Goal: Task Accomplishment & Management: Use online tool/utility

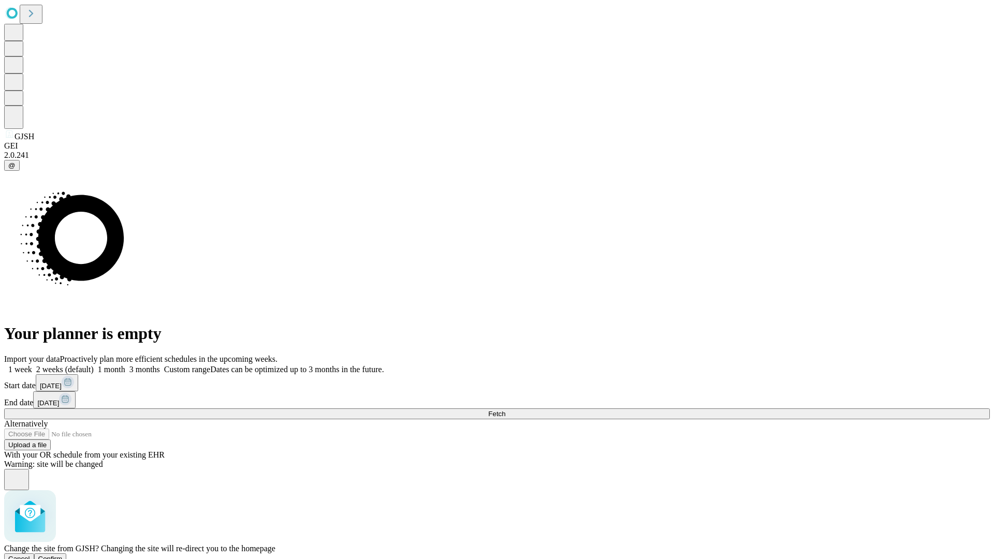
click at [63, 555] on span "Confirm" at bounding box center [50, 559] width 24 height 8
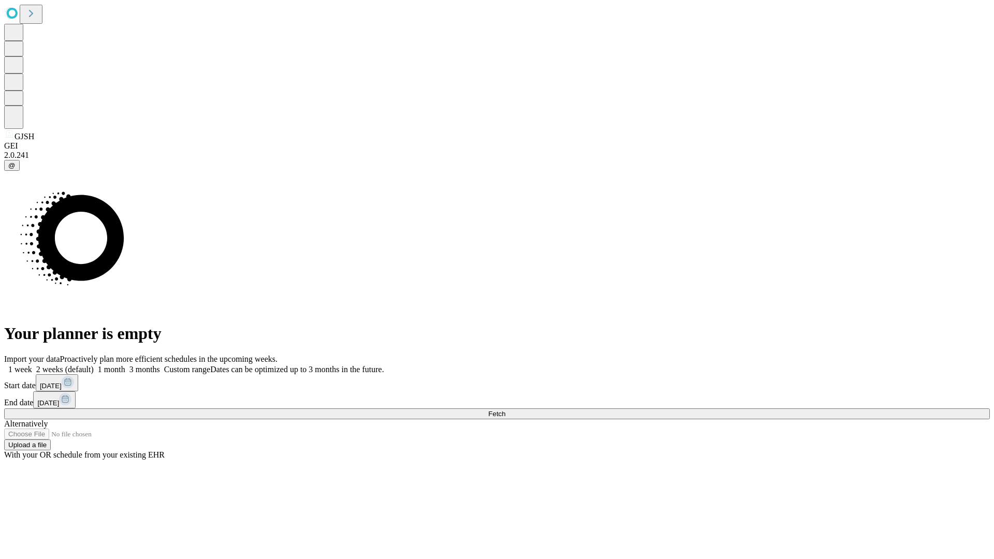
click at [125, 365] on label "1 month" at bounding box center [110, 369] width 32 height 9
click at [505, 410] on span "Fetch" at bounding box center [496, 414] width 17 height 8
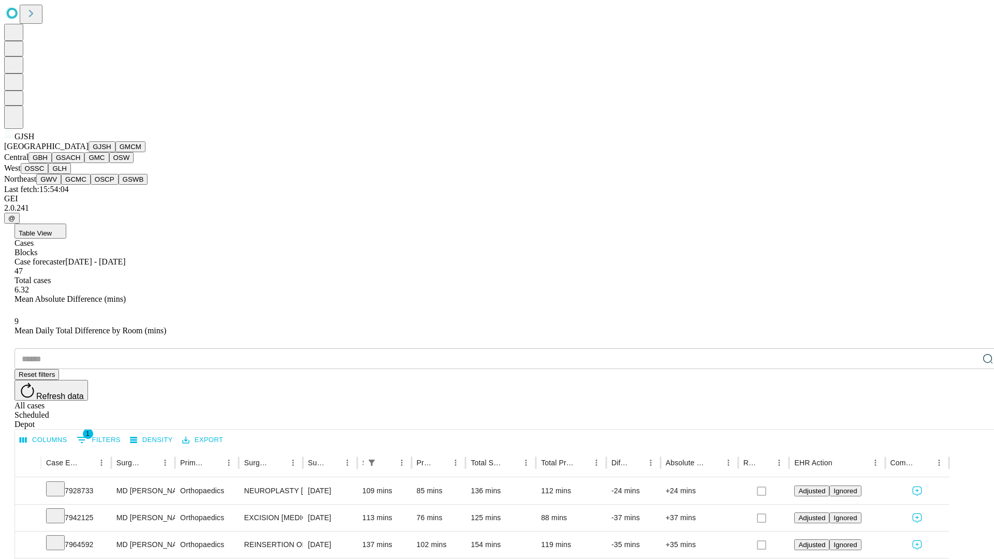
click at [115, 152] on button "GMCM" at bounding box center [130, 146] width 30 height 11
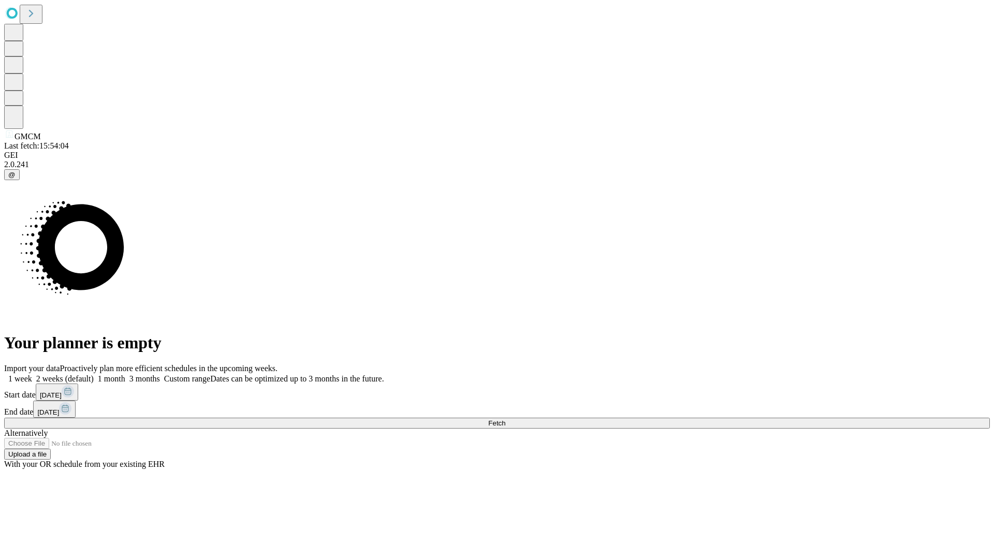
click at [125, 374] on label "1 month" at bounding box center [110, 378] width 32 height 9
click at [505, 419] on span "Fetch" at bounding box center [496, 423] width 17 height 8
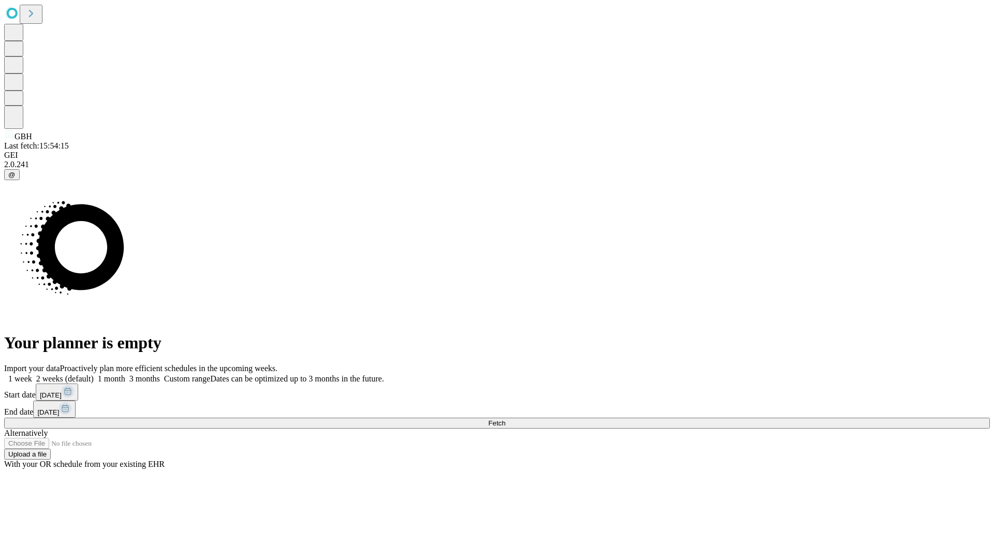
click at [125, 374] on label "1 month" at bounding box center [110, 378] width 32 height 9
click at [505, 419] on span "Fetch" at bounding box center [496, 423] width 17 height 8
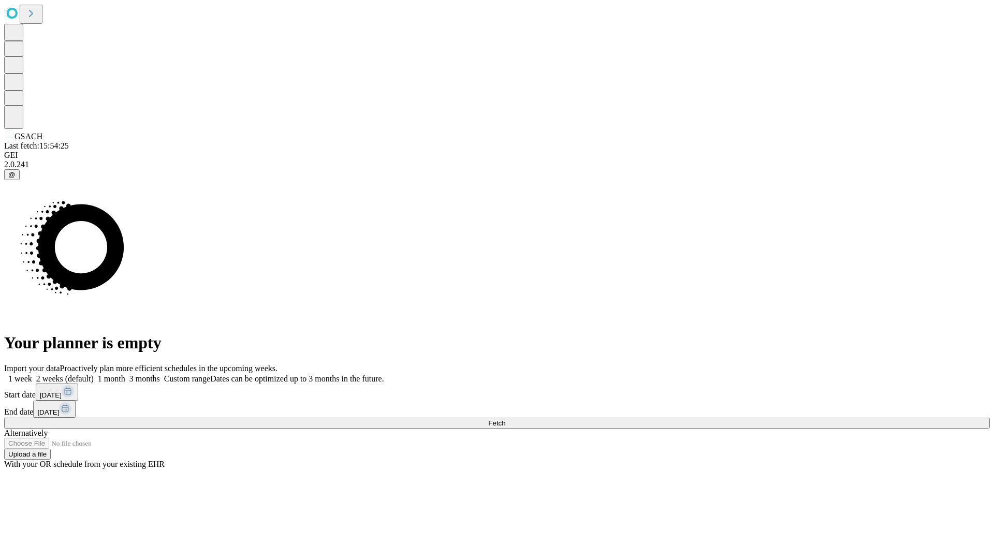
click at [125, 374] on label "1 month" at bounding box center [110, 378] width 32 height 9
click at [505, 419] on span "Fetch" at bounding box center [496, 423] width 17 height 8
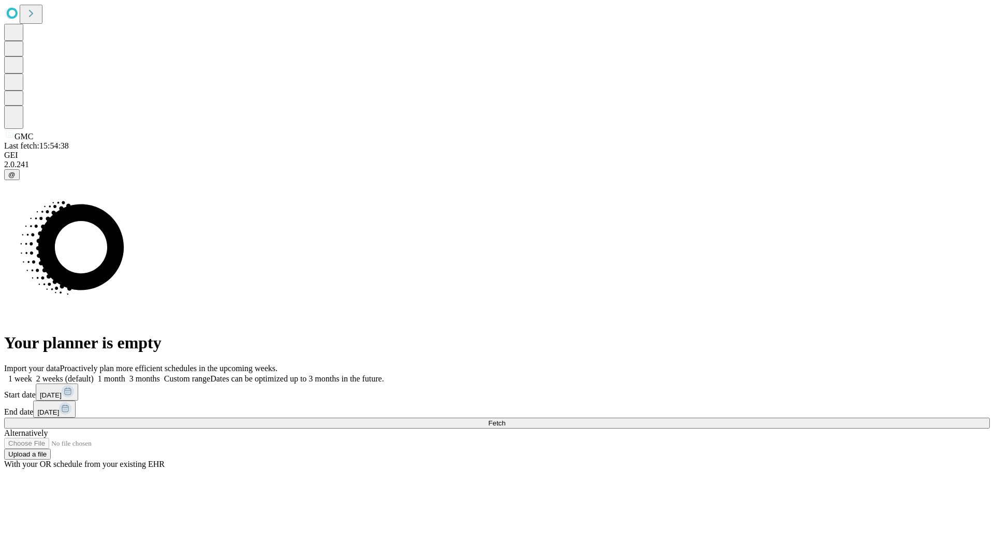
click at [125, 374] on label "1 month" at bounding box center [110, 378] width 32 height 9
click at [505, 419] on span "Fetch" at bounding box center [496, 423] width 17 height 8
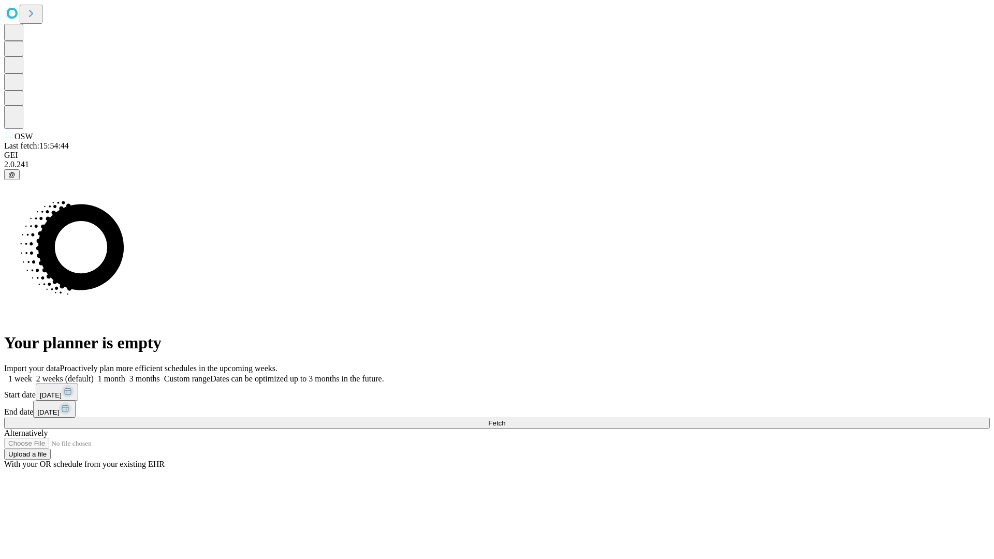
click at [125, 374] on label "1 month" at bounding box center [110, 378] width 32 height 9
click at [505, 419] on span "Fetch" at bounding box center [496, 423] width 17 height 8
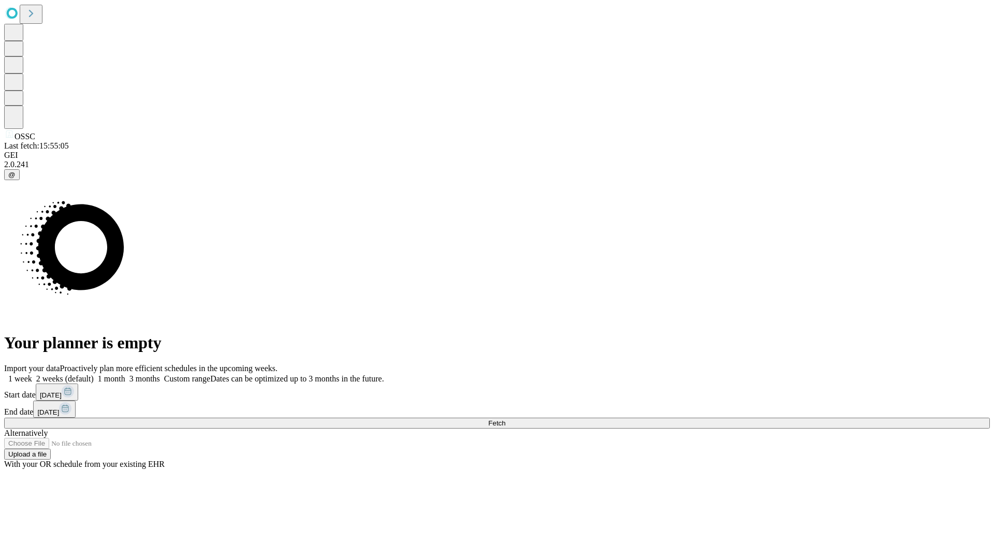
click at [125, 374] on label "1 month" at bounding box center [110, 378] width 32 height 9
click at [505, 419] on span "Fetch" at bounding box center [496, 423] width 17 height 8
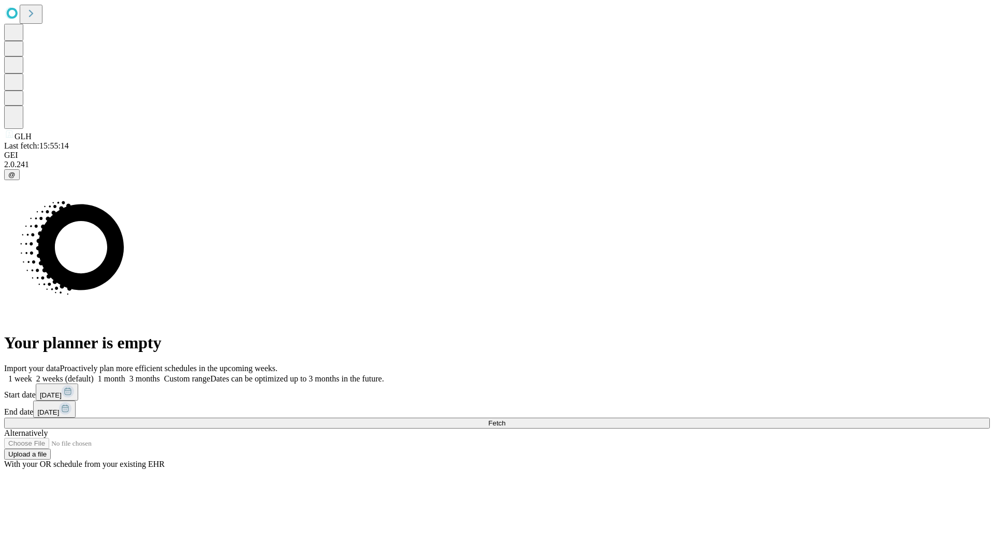
click at [125, 374] on label "1 month" at bounding box center [110, 378] width 32 height 9
click at [505, 419] on span "Fetch" at bounding box center [496, 423] width 17 height 8
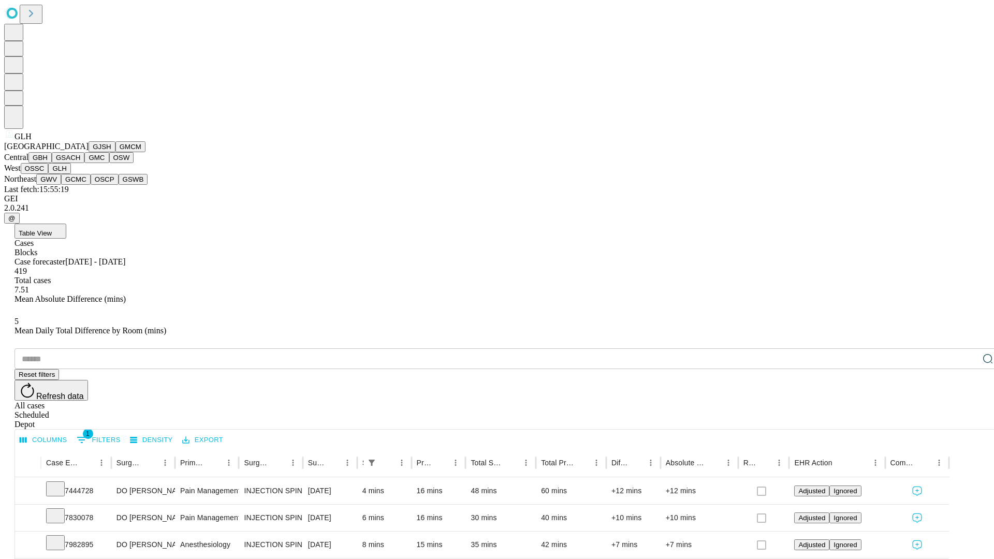
click at [61, 185] on button "GWV" at bounding box center [48, 179] width 25 height 11
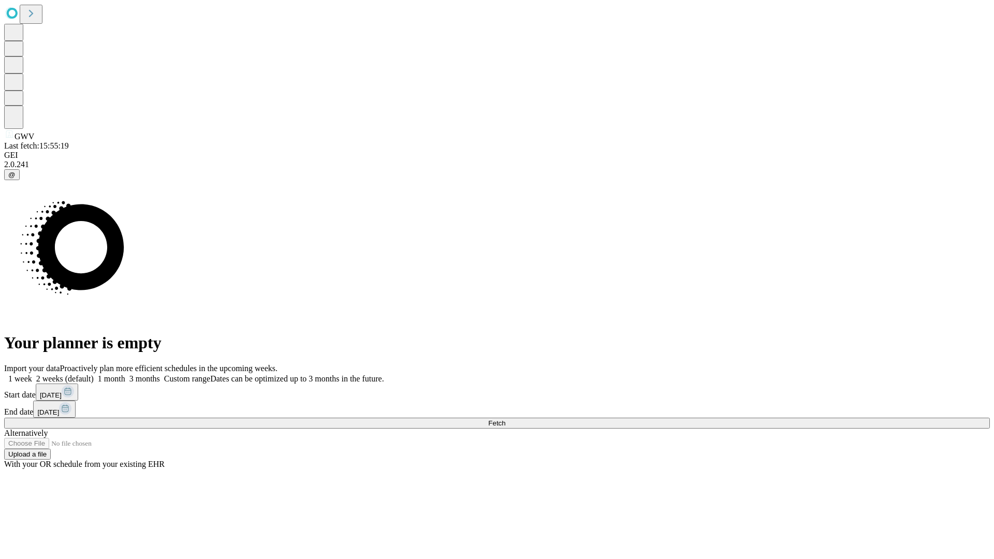
click at [125, 374] on label "1 month" at bounding box center [110, 378] width 32 height 9
click at [505, 419] on span "Fetch" at bounding box center [496, 423] width 17 height 8
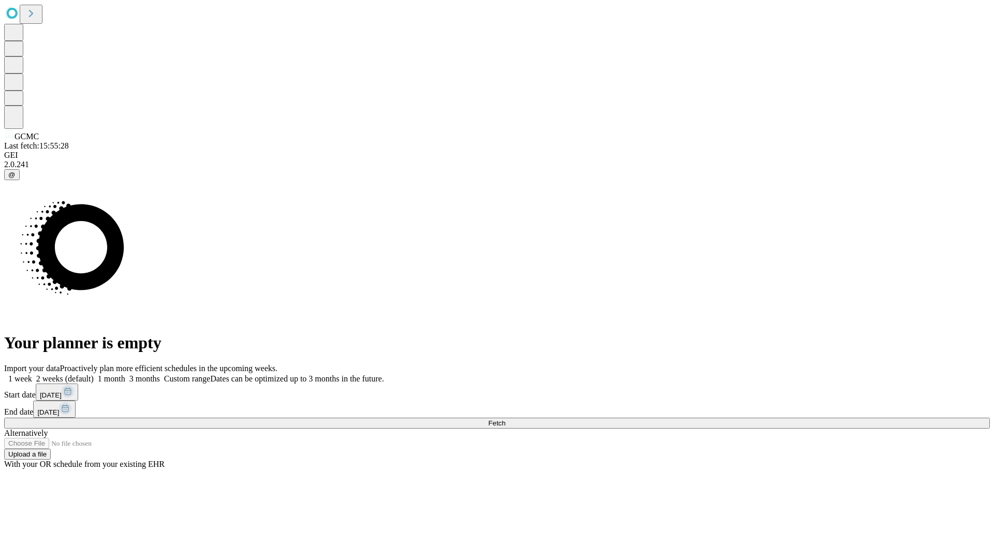
click at [125, 374] on label "1 month" at bounding box center [110, 378] width 32 height 9
click at [505, 419] on span "Fetch" at bounding box center [496, 423] width 17 height 8
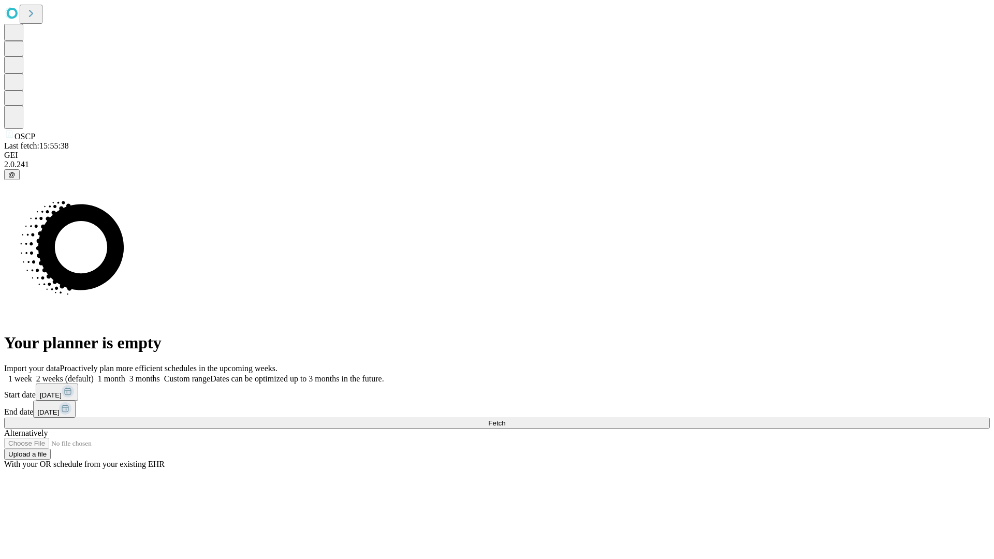
click at [125, 374] on label "1 month" at bounding box center [110, 378] width 32 height 9
click at [505, 419] on span "Fetch" at bounding box center [496, 423] width 17 height 8
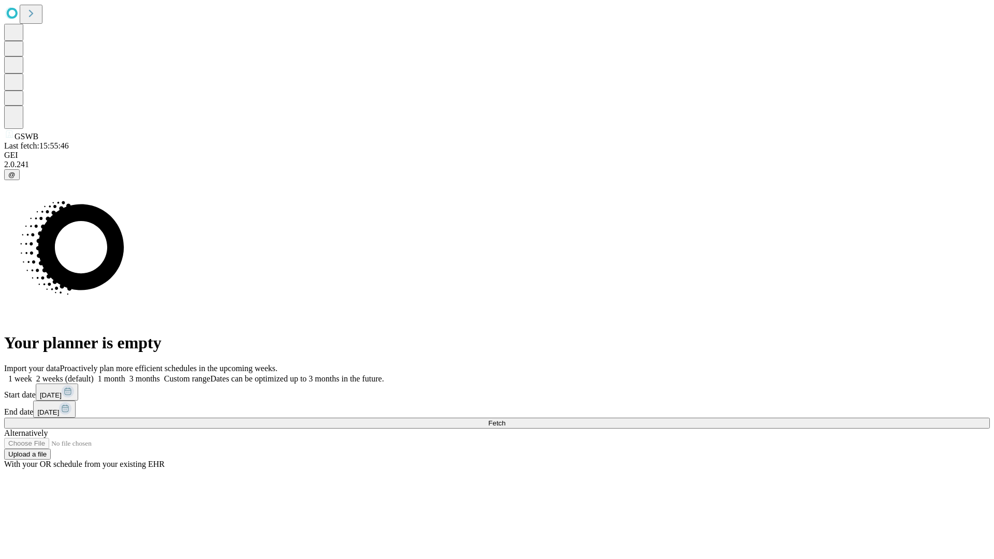
click at [125, 374] on label "1 month" at bounding box center [110, 378] width 32 height 9
click at [505, 419] on span "Fetch" at bounding box center [496, 423] width 17 height 8
